Goal: Find contact information: Find contact information

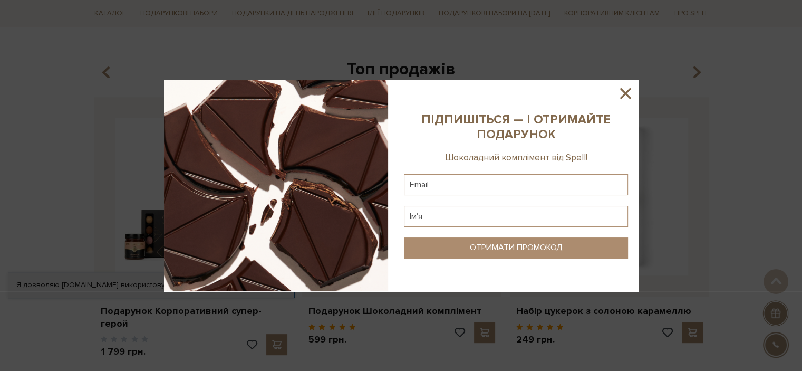
scroll to position [475, 0]
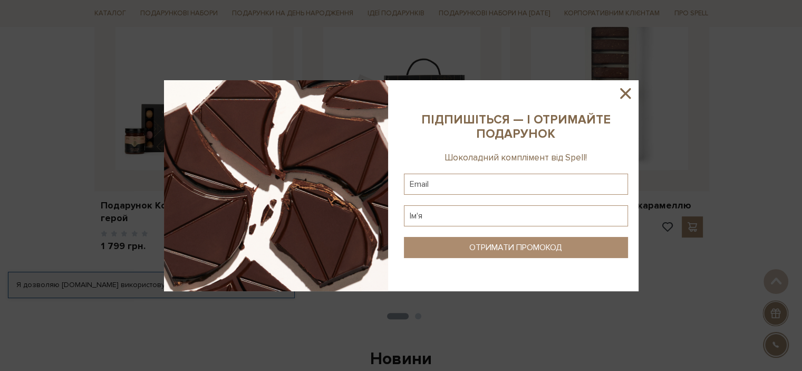
click at [630, 92] on icon at bounding box center [625, 93] width 18 height 18
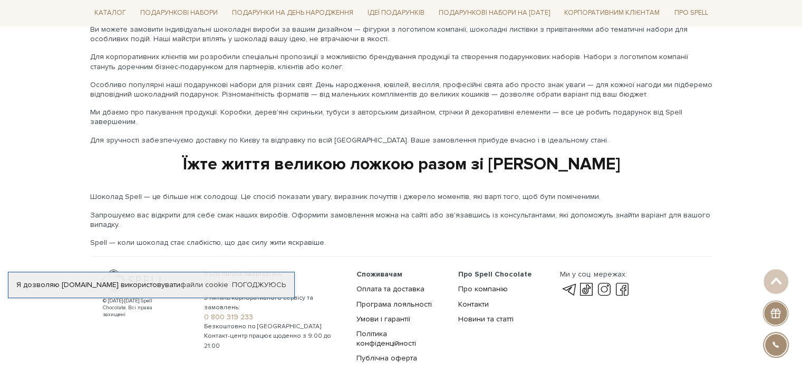
scroll to position [1780, 0]
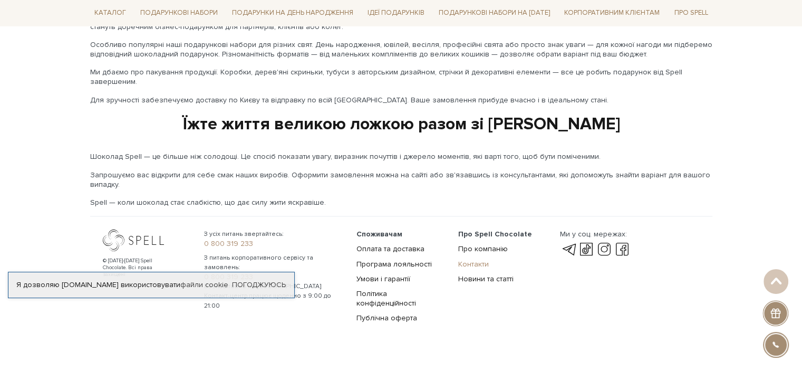
click at [471, 259] on link "Контакти" at bounding box center [473, 263] width 31 height 9
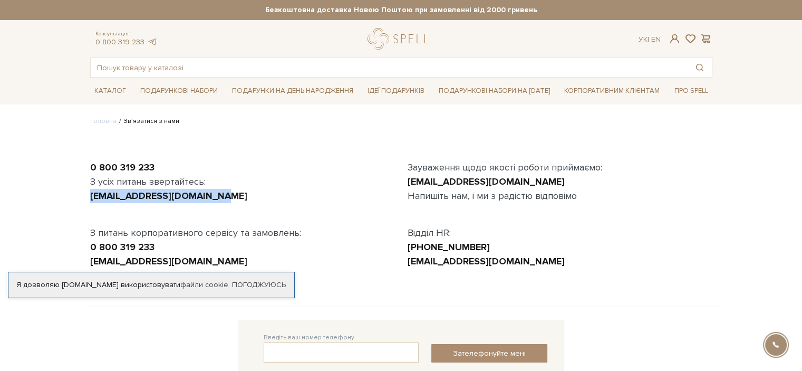
drag, startPoint x: 214, startPoint y: 198, endPoint x: 81, endPoint y: 198, distance: 132.9
click at [81, 198] on body "Подарункові набори SALE Корпоративним клієнтам Доставка і оплата Консультація: …" at bounding box center [401, 291] width 802 height 583
copy link "[EMAIL_ADDRESS][DOMAIN_NAME]"
